Goal: Check status: Check status

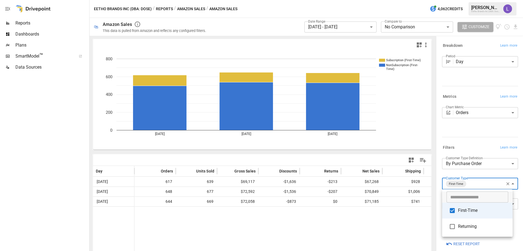
click at [164, 7] on div at bounding box center [261, 125] width 523 height 251
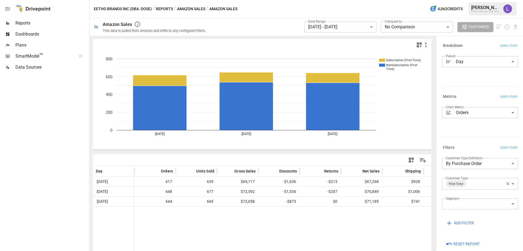
click at [165, 10] on button "Reports" at bounding box center [164, 9] width 17 height 7
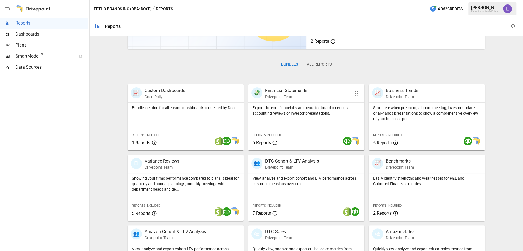
scroll to position [105, 0]
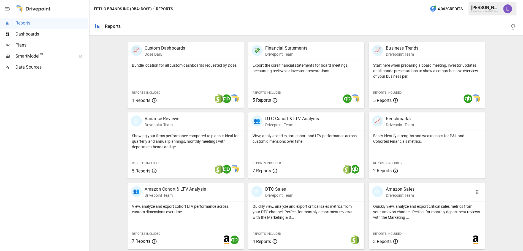
click at [400, 187] on p "Amazon Sales" at bounding box center [400, 189] width 29 height 7
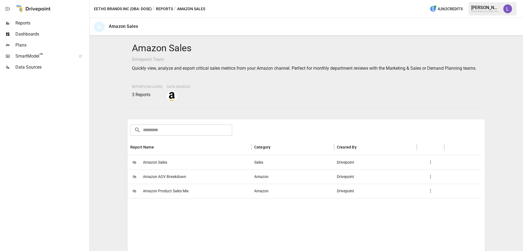
click at [172, 197] on span "Amazon Product Sales Mix" at bounding box center [166, 191] width 46 height 14
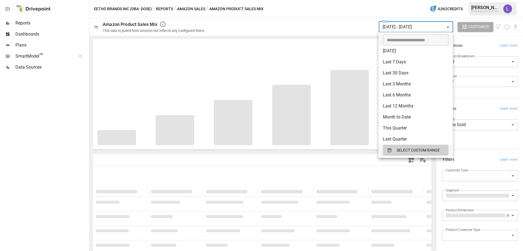
click at [395, 0] on body "**********" at bounding box center [261, 0] width 523 height 0
click at [411, 149] on span "SELECT CUSTOM RANGE" at bounding box center [418, 150] width 43 height 7
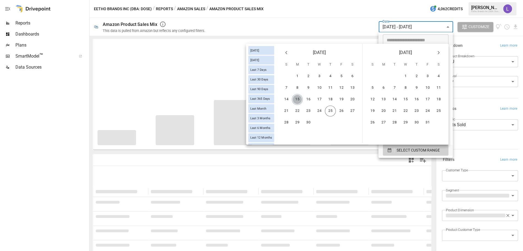
click at [298, 98] on button "15" at bounding box center [297, 99] width 11 height 11
click at [287, 110] on button "21" at bounding box center [286, 111] width 11 height 11
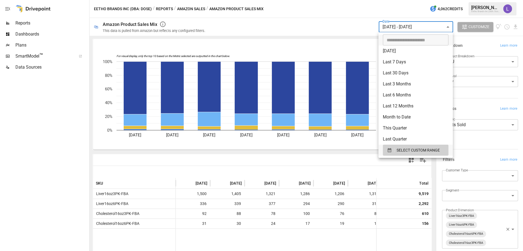
click at [312, 26] on div at bounding box center [261, 125] width 523 height 251
